Goal: Find specific page/section: Find specific page/section

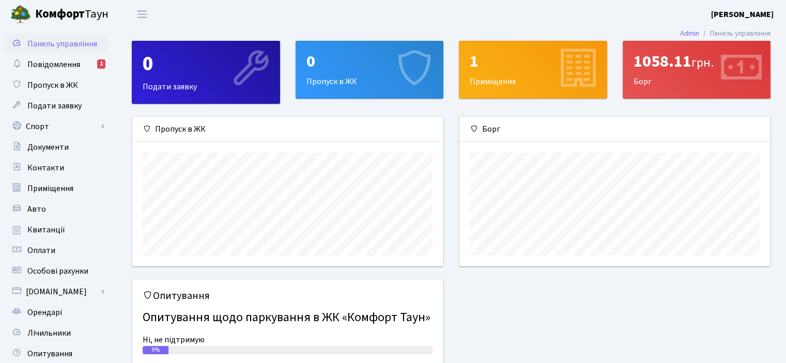
scroll to position [149, 311]
click at [46, 251] on span "Оплати" at bounding box center [41, 250] width 28 height 11
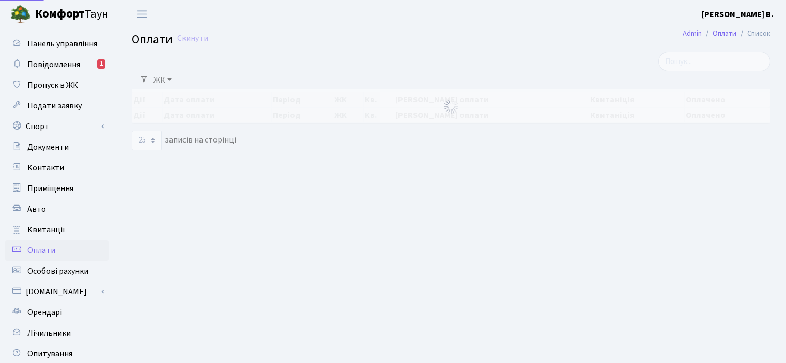
select select "25"
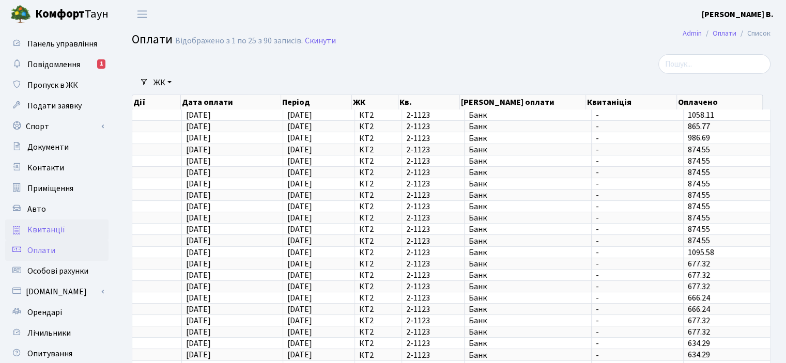
click at [54, 231] on span "Квитанції" at bounding box center [46, 229] width 38 height 11
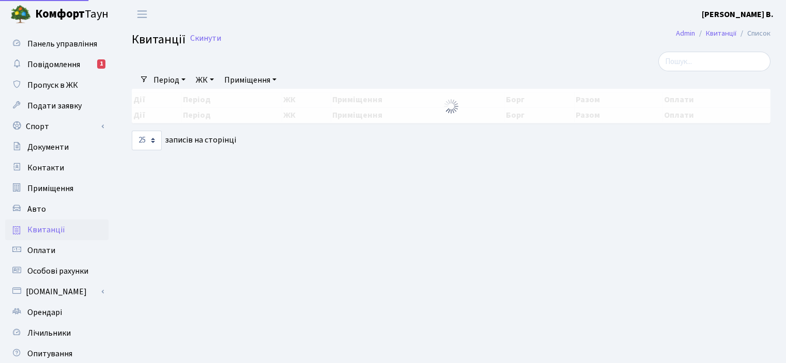
select select "25"
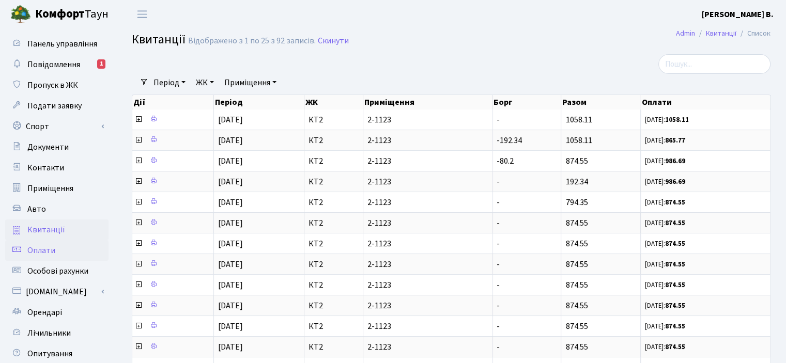
click at [38, 248] on span "Оплати" at bounding box center [41, 250] width 28 height 11
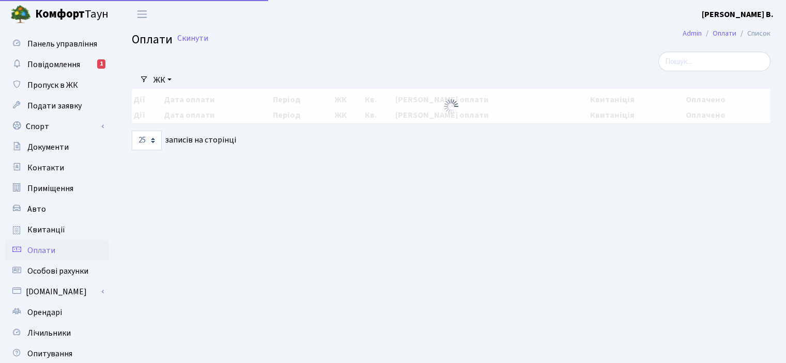
select select "25"
